Goal: Task Accomplishment & Management: Complete application form

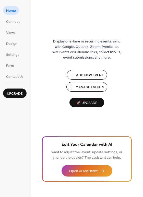
click at [87, 88] on span "Manage Events" at bounding box center [90, 87] width 29 height 5
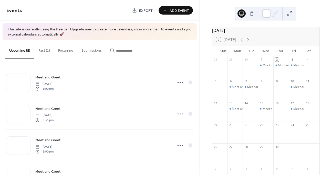
click at [253, 16] on button at bounding box center [251, 13] width 8 height 8
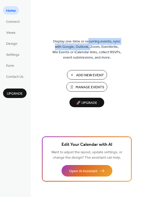
drag, startPoint x: 88, startPoint y: 42, endPoint x: 87, endPoint y: 47, distance: 5.7
click at [87, 47] on span "Display one-time or recurring events, sync with Google, Outlook, Zoom, Eventbri…" at bounding box center [86, 49] width 69 height 21
click at [15, 23] on span "Connect" at bounding box center [13, 21] width 14 height 5
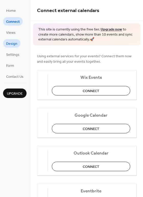
click at [14, 42] on span "Design" at bounding box center [11, 43] width 11 height 5
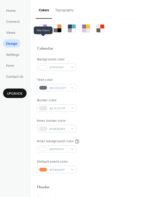
scroll to position [17, 0]
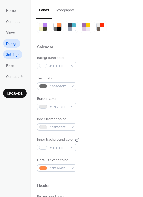
click at [17, 57] on span "Settings" at bounding box center [12, 54] width 13 height 5
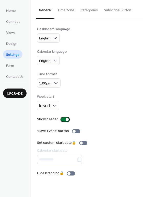
click at [64, 121] on div at bounding box center [65, 119] width 8 height 4
click at [62, 117] on div at bounding box center [65, 119] width 8 height 4
click at [64, 119] on div at bounding box center [65, 119] width 8 height 4
click at [64, 119] on div at bounding box center [63, 119] width 3 height 3
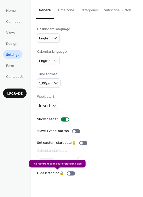
click at [71, 173] on div "Hide branding 🔒" at bounding box center [57, 173] width 40 height 5
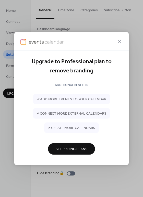
click at [128, 105] on div "Upgrade to Professional plan to remove branding ADDITIONAL BENEFITS ✔ add more …" at bounding box center [71, 108] width 115 height 114
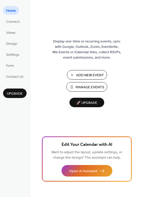
click at [85, 90] on span "Manage Events" at bounding box center [90, 87] width 29 height 5
click at [95, 85] on span "Manage Events" at bounding box center [90, 87] width 29 height 5
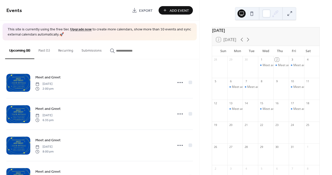
click at [265, 119] on div "Meet and Greet" at bounding box center [265, 113] width 15 height 13
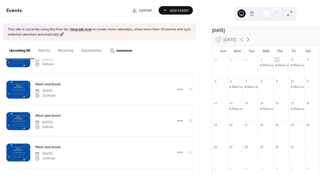
scroll to position [151, 0]
click at [263, 117] on div "Meet and Greet" at bounding box center [265, 113] width 15 height 13
drag, startPoint x: 164, startPoint y: 19, endPoint x: 174, endPoint y: 10, distance: 13.3
click at [174, 10] on span "Add Event" at bounding box center [178, 10] width 19 height 5
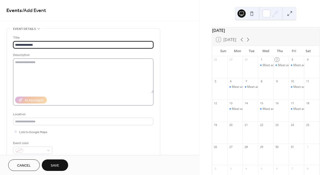
type input "**********"
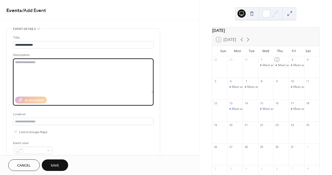
click at [89, 64] on textarea at bounding box center [83, 76] width 140 height 34
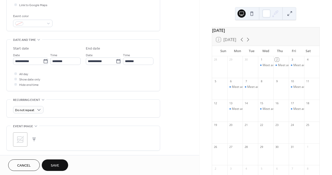
scroll to position [131, 0]
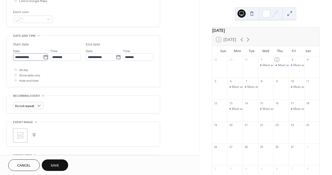
type textarea "**********"
click at [34, 58] on input "**********" at bounding box center [28, 56] width 30 height 7
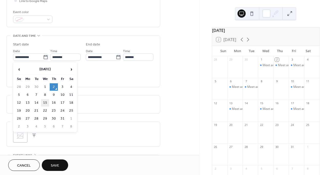
click at [45, 102] on td "15" at bounding box center [45, 102] width 8 height 7
type input "**********"
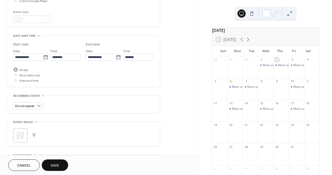
click at [15, 69] on div at bounding box center [15, 69] width 3 height 3
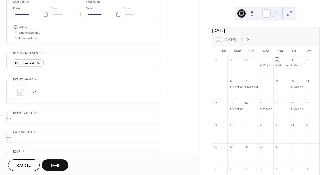
scroll to position [186, 0]
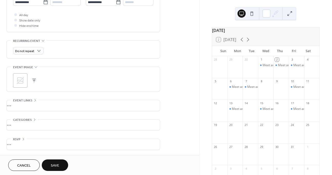
click at [16, 105] on div "•••" at bounding box center [83, 105] width 153 height 11
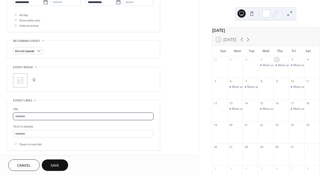
click at [24, 117] on input "text" at bounding box center [83, 116] width 140 height 7
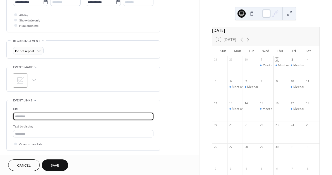
paste input "**********"
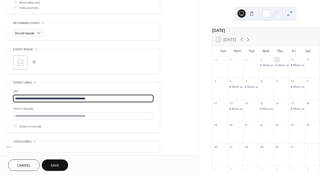
scroll to position [226, 0]
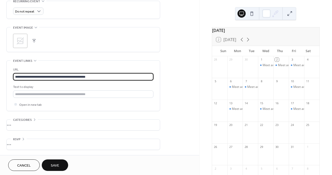
type input "**********"
click at [53, 168] on span "Save" at bounding box center [55, 165] width 8 height 5
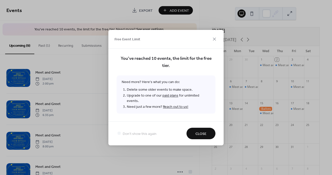
click at [204, 131] on span "Close" at bounding box center [200, 133] width 11 height 5
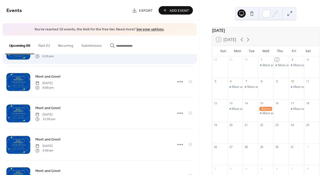
scroll to position [62, 0]
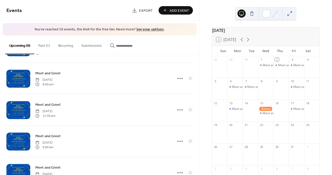
click at [180, 12] on div "Add Event" at bounding box center [175, 10] width 34 height 8
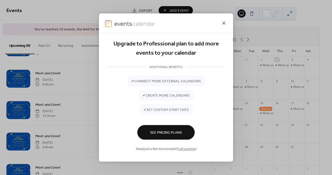
click at [224, 22] on icon at bounding box center [223, 22] width 3 height 3
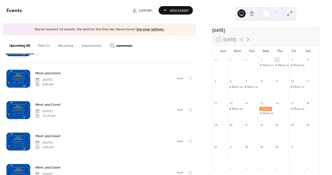
click at [175, 14] on div "Add Event" at bounding box center [175, 10] width 34 height 8
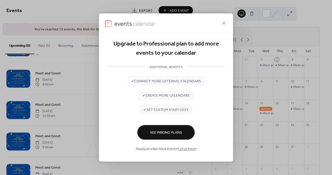
click at [184, 150] on link "Let us know" at bounding box center [186, 149] width 17 height 7
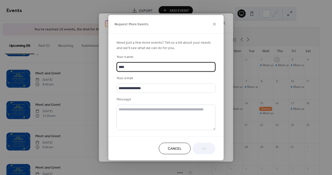
type input "****"
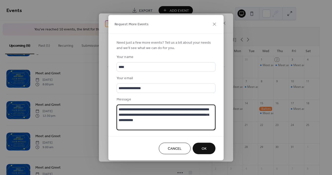
type textarea "**********"
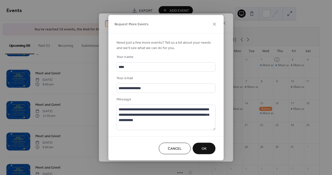
click at [201, 148] on span "Ok" at bounding box center [203, 148] width 5 height 5
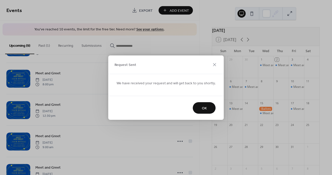
click at [202, 107] on span "OK" at bounding box center [204, 108] width 5 height 5
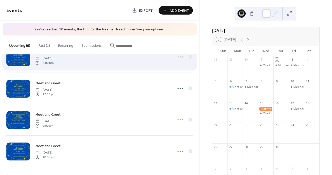
scroll to position [0, 0]
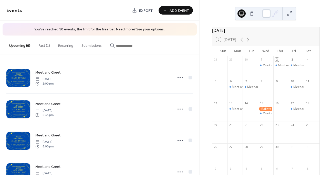
click at [143, 30] on link "See your options" at bounding box center [149, 29] width 27 height 7
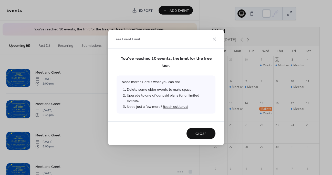
click at [166, 98] on link "paid plans" at bounding box center [170, 95] width 16 height 7
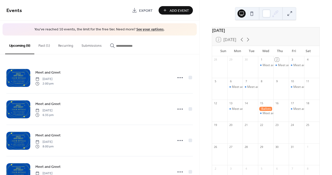
scroll to position [9, 0]
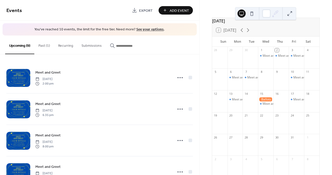
click at [175, 10] on div "Add Event" at bounding box center [175, 10] width 34 height 8
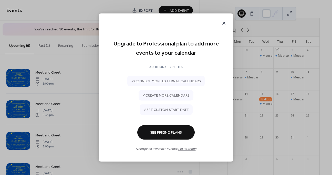
click at [226, 23] on icon at bounding box center [224, 23] width 6 height 6
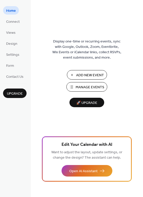
click at [91, 78] on span "Add New Event" at bounding box center [90, 75] width 28 height 5
click at [92, 86] on span "Manage Events" at bounding box center [90, 87] width 29 height 5
